Goal: Register for event/course

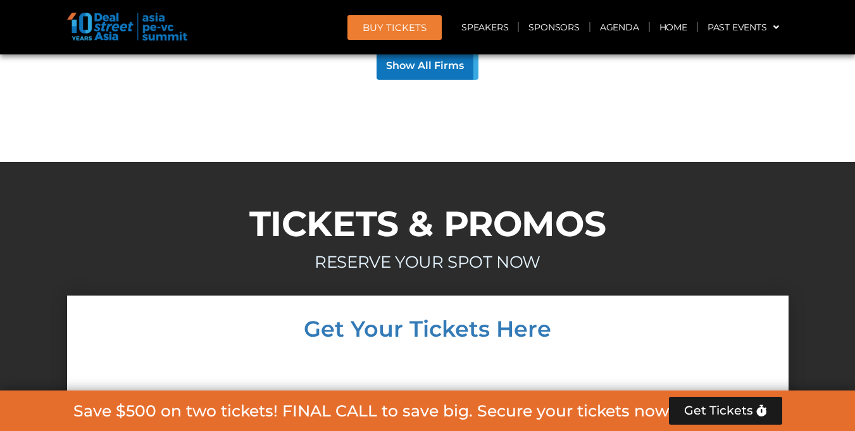
scroll to position [12147, 0]
